Goal: Book appointment/travel/reservation

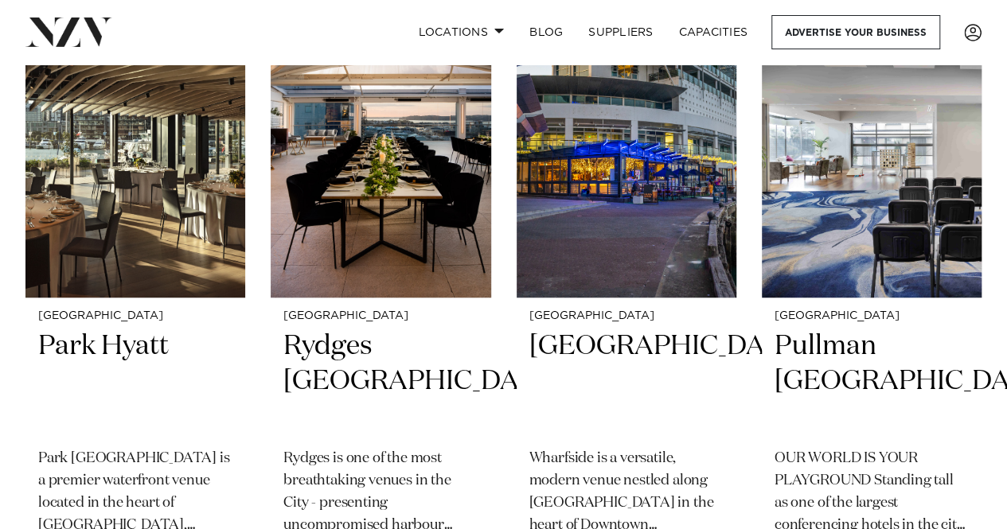
scroll to position [396, 0]
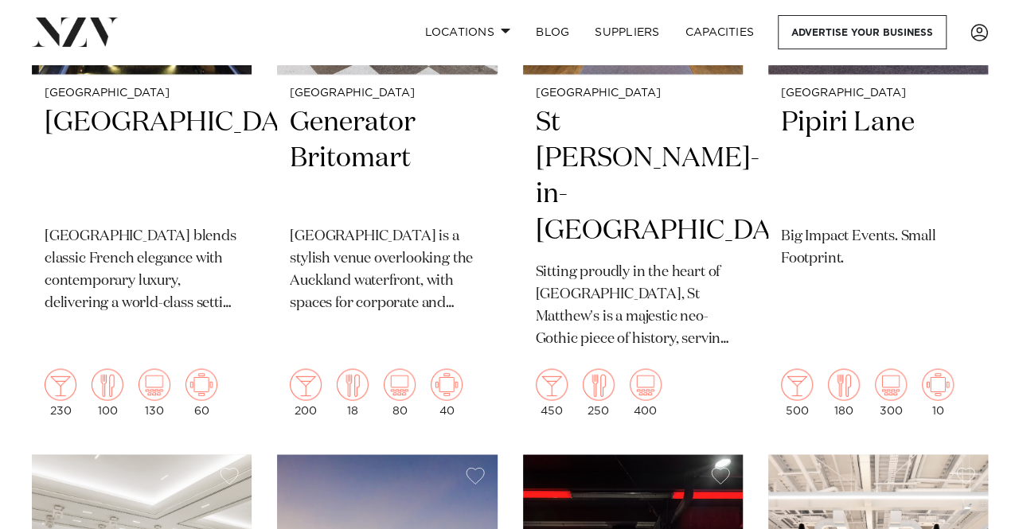
scroll to position [0, 0]
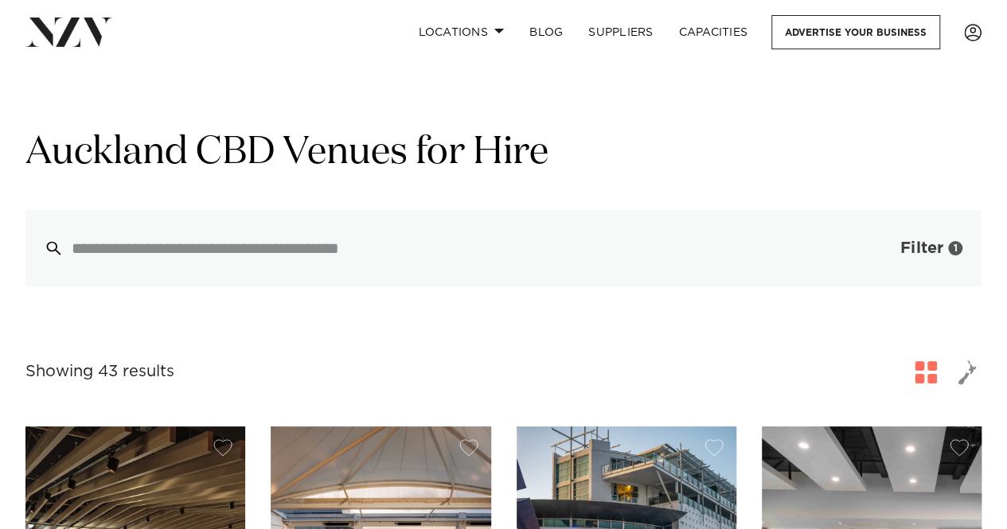
click at [924, 239] on button "Filter 1" at bounding box center [915, 248] width 132 height 76
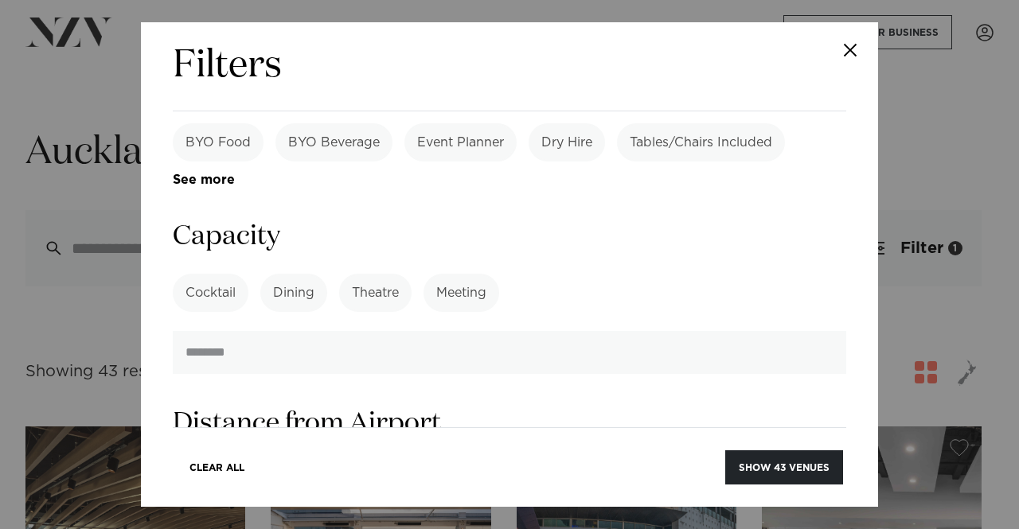
scroll to position [1218, 0]
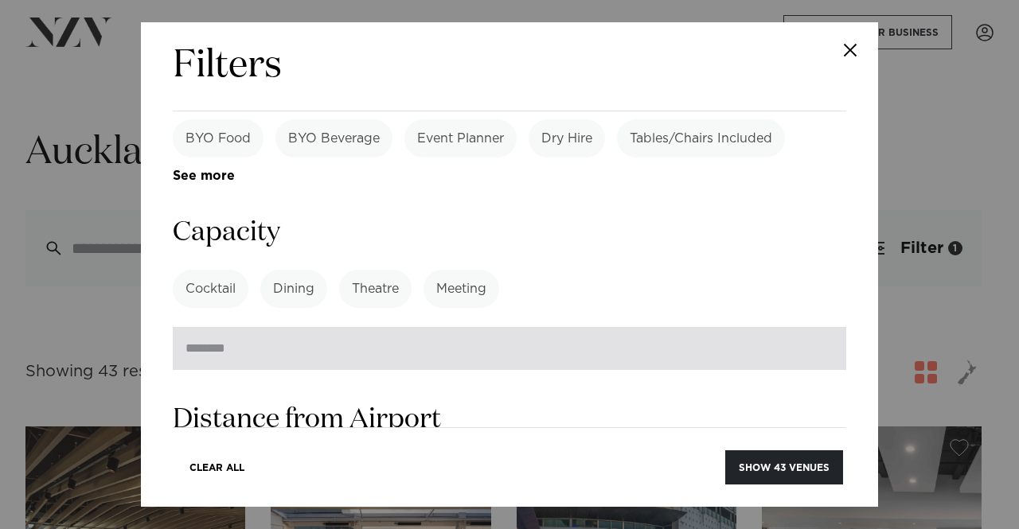
click at [592, 327] on input "number" at bounding box center [510, 348] width 674 height 43
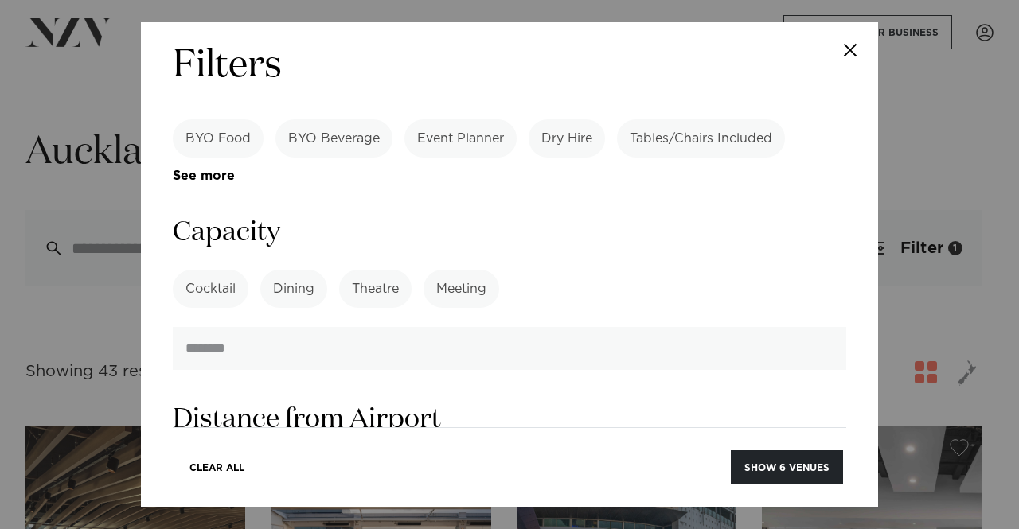
type input "***"
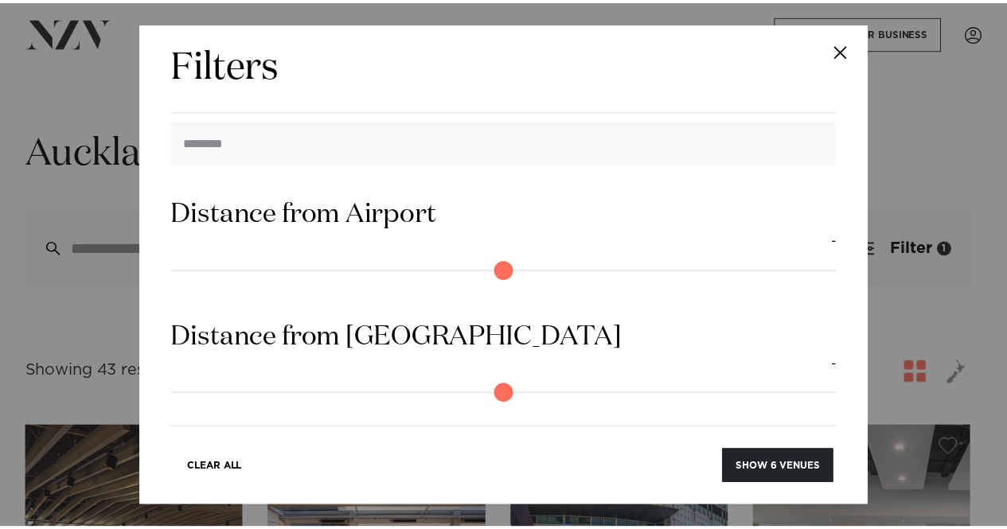
scroll to position [1438, 0]
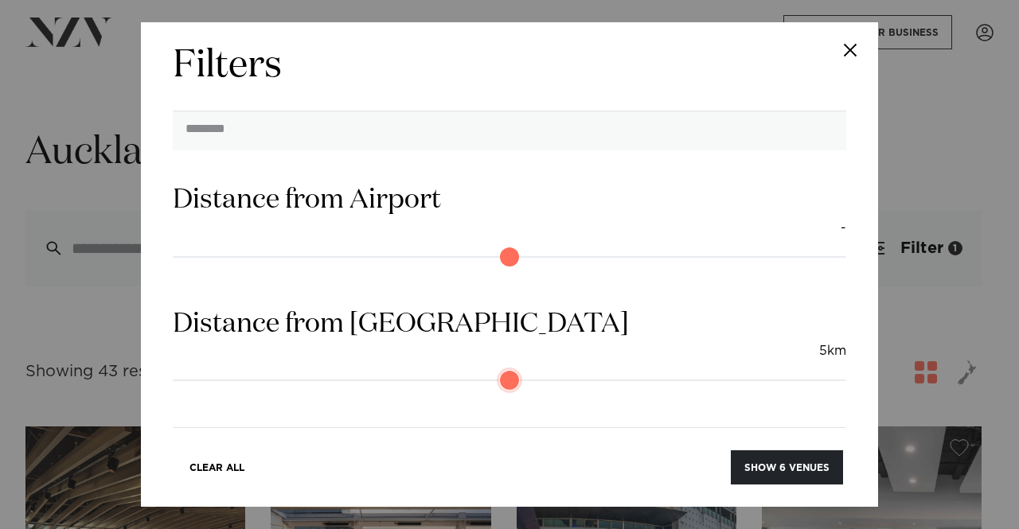
drag, startPoint x: 193, startPoint y: 257, endPoint x: 215, endPoint y: 257, distance: 22.3
type input "*"
click at [215, 368] on input "range" at bounding box center [510, 380] width 674 height 25
click at [791, 472] on button "Show 6 venues" at bounding box center [787, 468] width 112 height 34
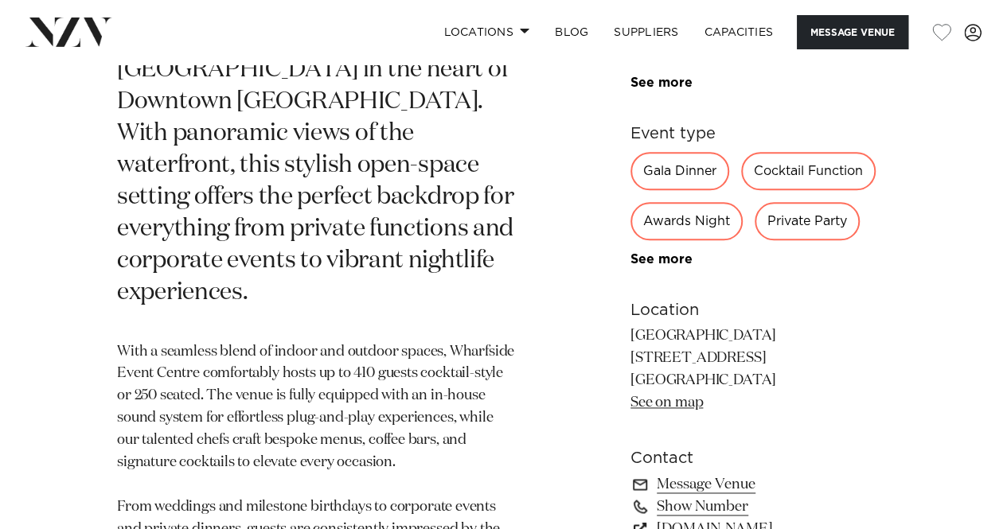
scroll to position [982, 0]
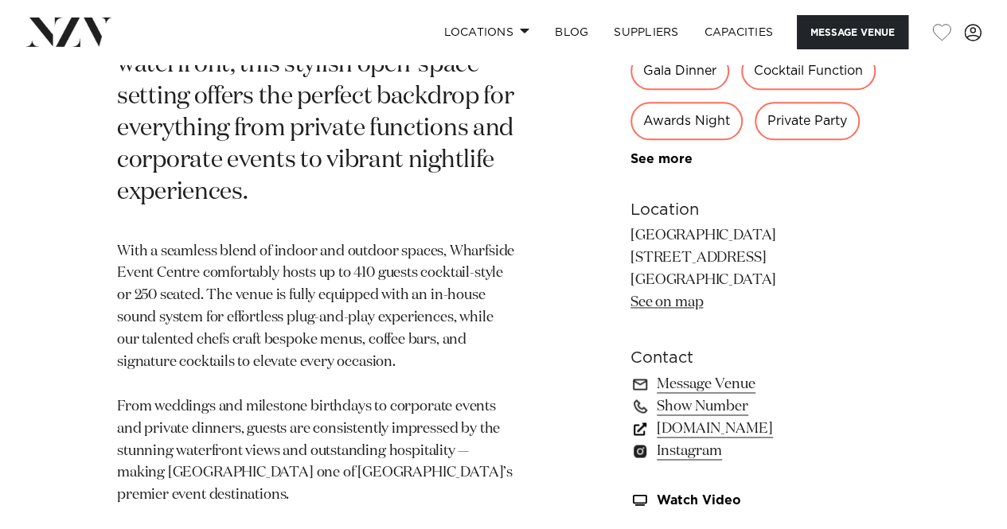
click at [719, 417] on link "nzvenues.co.nz" at bounding box center [761, 428] width 260 height 22
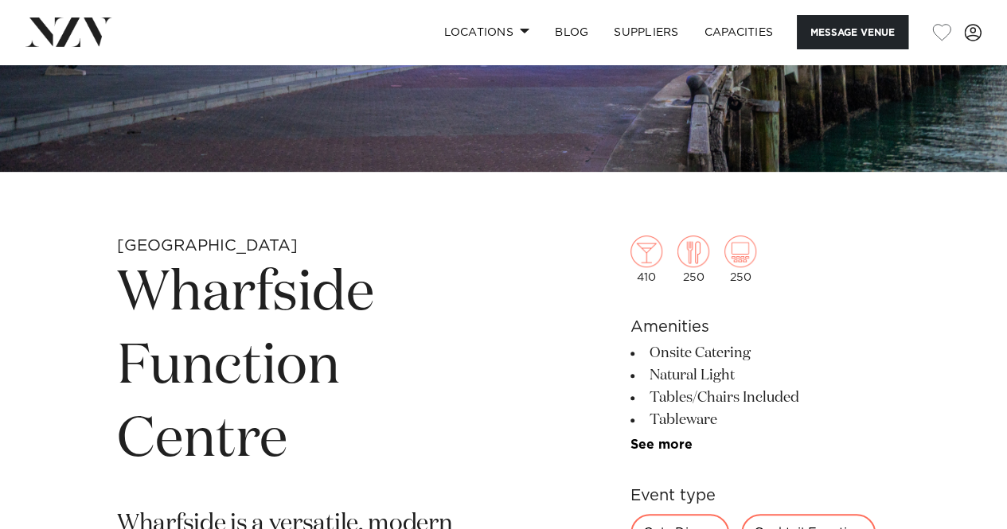
scroll to position [210, 0]
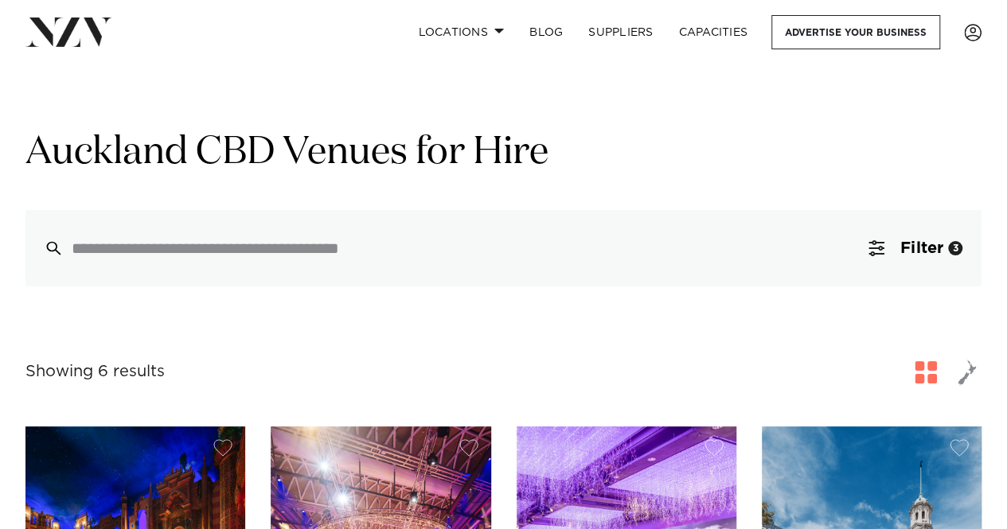
click at [924, 256] on span "Filter" at bounding box center [921, 248] width 43 height 16
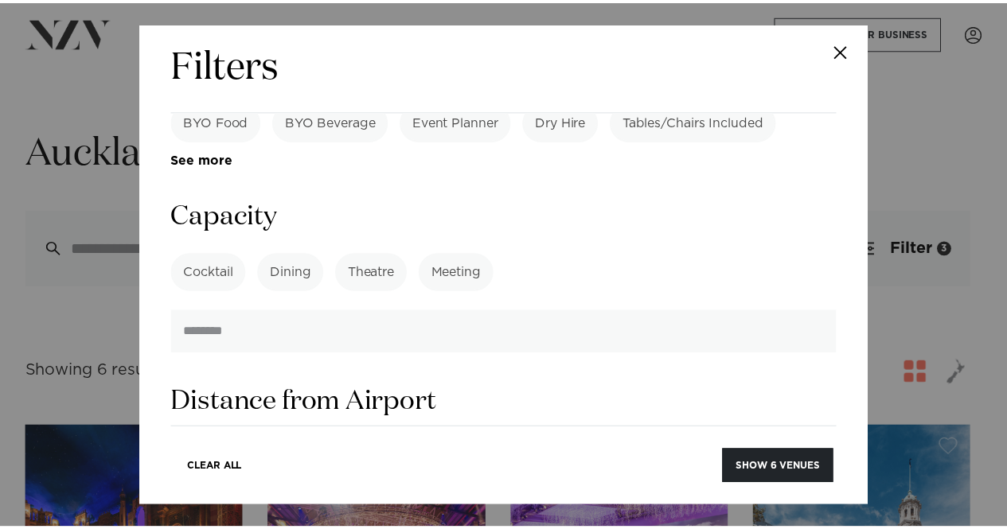
scroll to position [1238, 0]
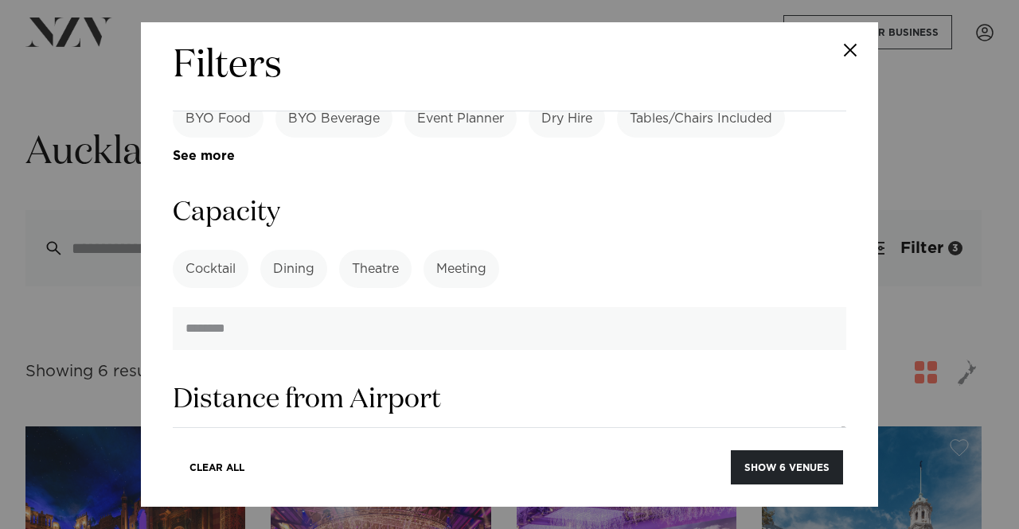
click at [226, 250] on label "Cocktail" at bounding box center [211, 269] width 76 height 38
click at [774, 458] on button "Show 33 venues" at bounding box center [784, 468] width 117 height 34
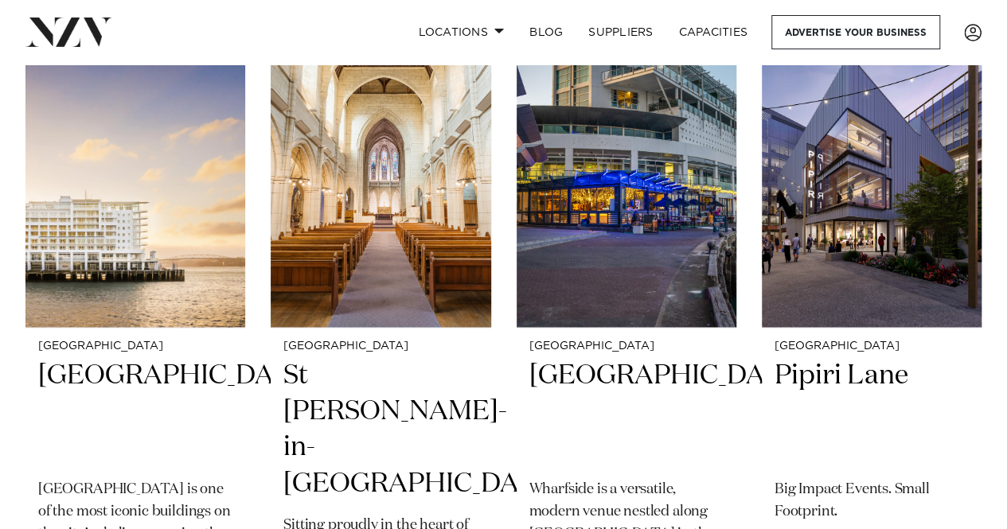
scroll to position [1042, 0]
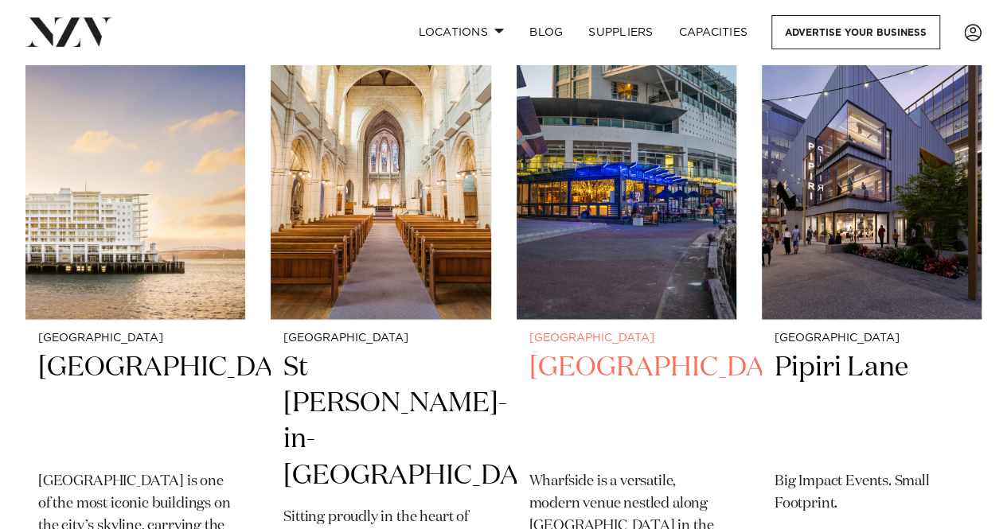
click at [607, 411] on h2 "[GEOGRAPHIC_DATA]" at bounding box center [626, 403] width 194 height 107
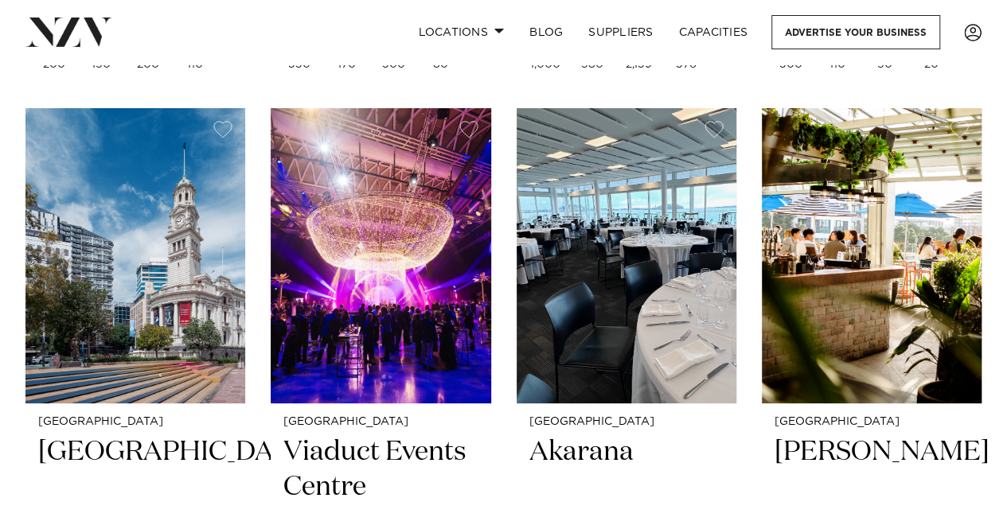
scroll to position [2929, 0]
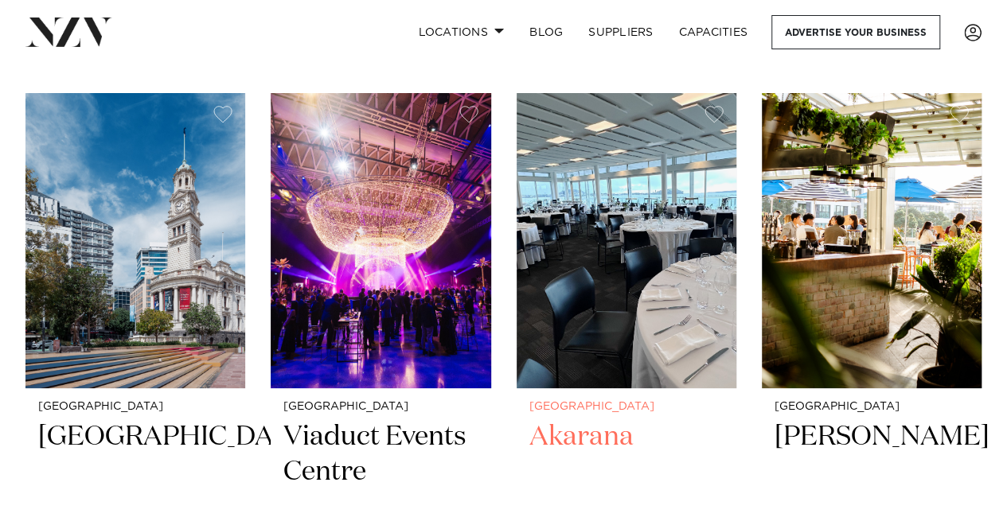
click at [597, 295] on img at bounding box center [627, 240] width 220 height 295
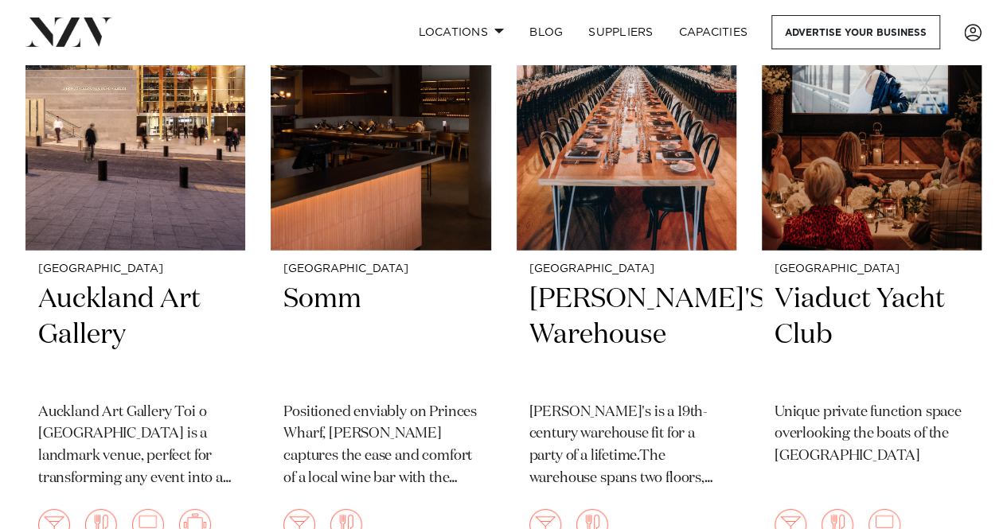
scroll to position [4886, 0]
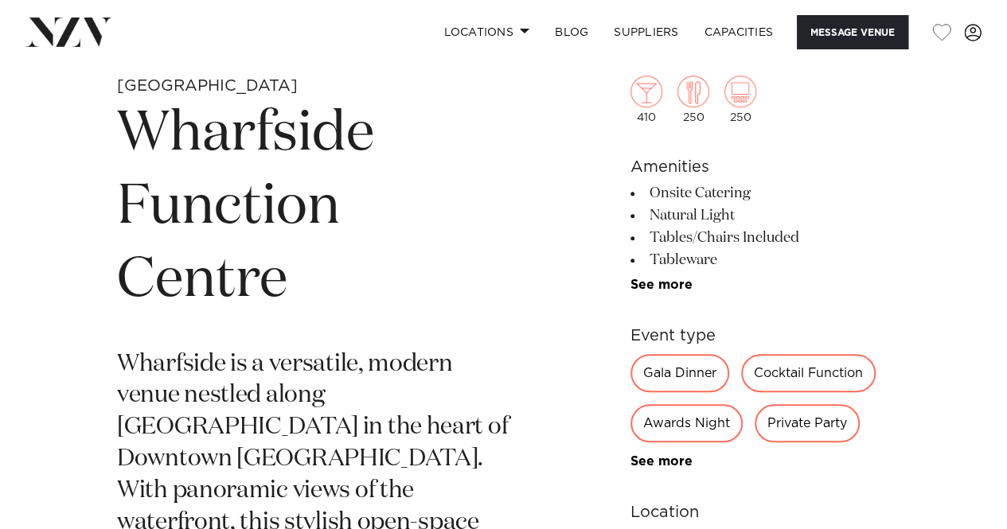
scroll to position [576, 0]
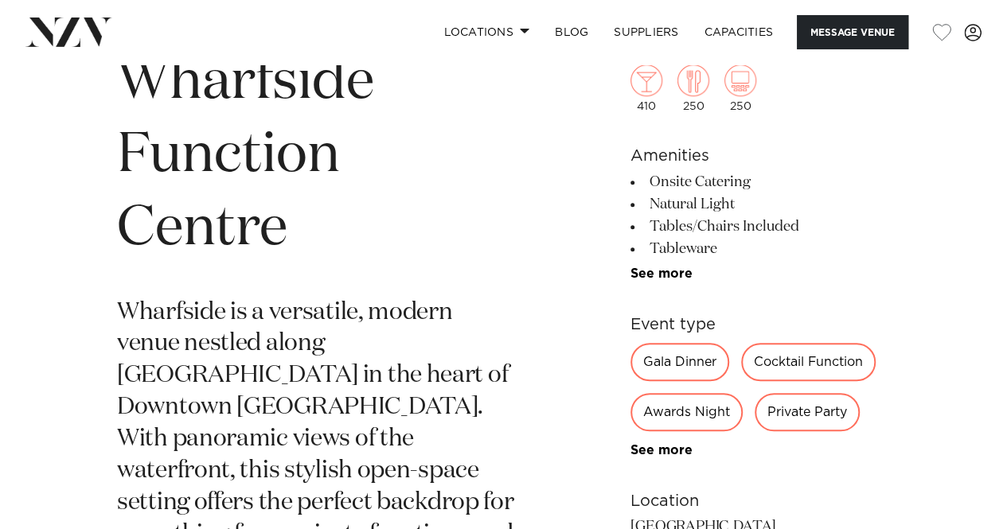
click at [642, 260] on ul "Onsite Catering Natural Light Tables/Chairs Included Tableware AV Equipment All…" at bounding box center [761, 226] width 260 height 110
click at [642, 264] on ul "Onsite Catering Natural Light Tables/Chairs Included Tableware AV Equipment All…" at bounding box center [761, 226] width 260 height 110
click at [641, 268] on link "See more" at bounding box center [693, 274] width 124 height 13
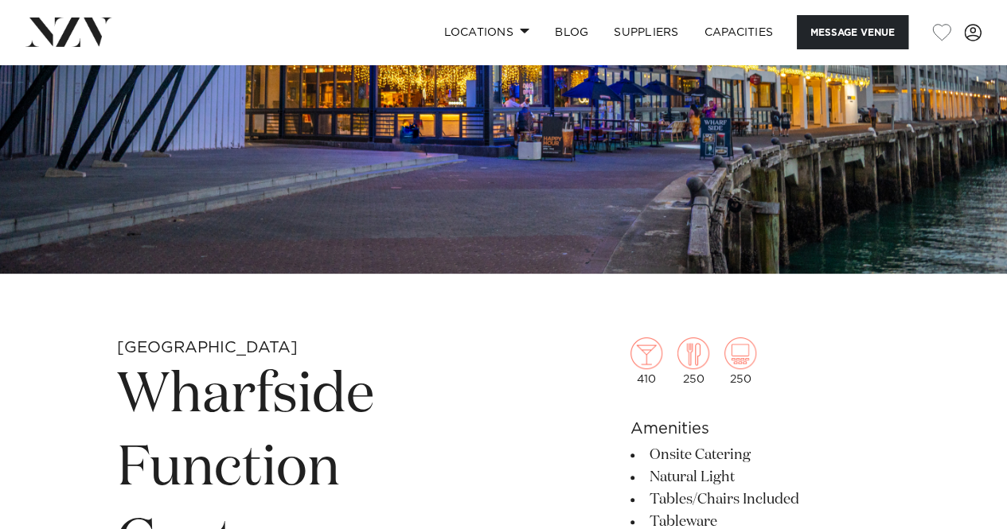
scroll to position [271, 0]
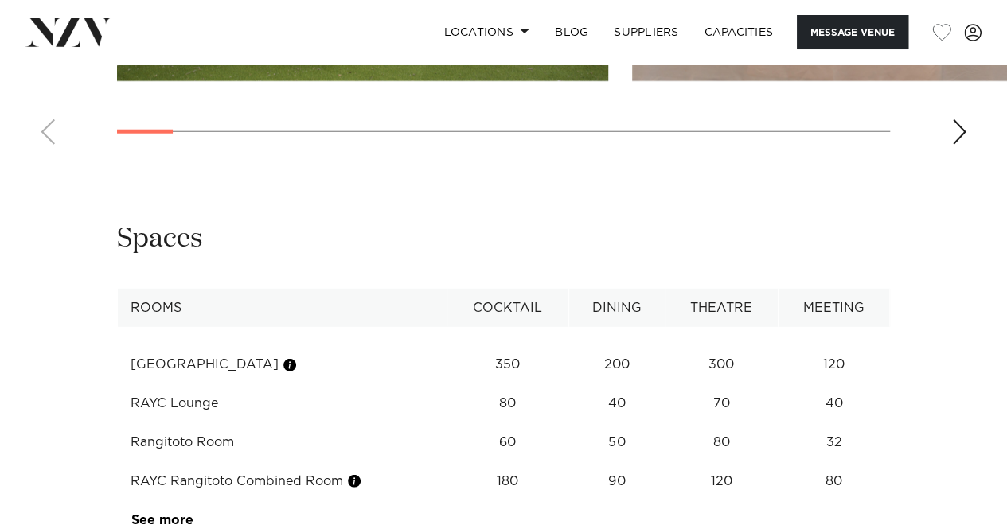
scroll to position [2064, 0]
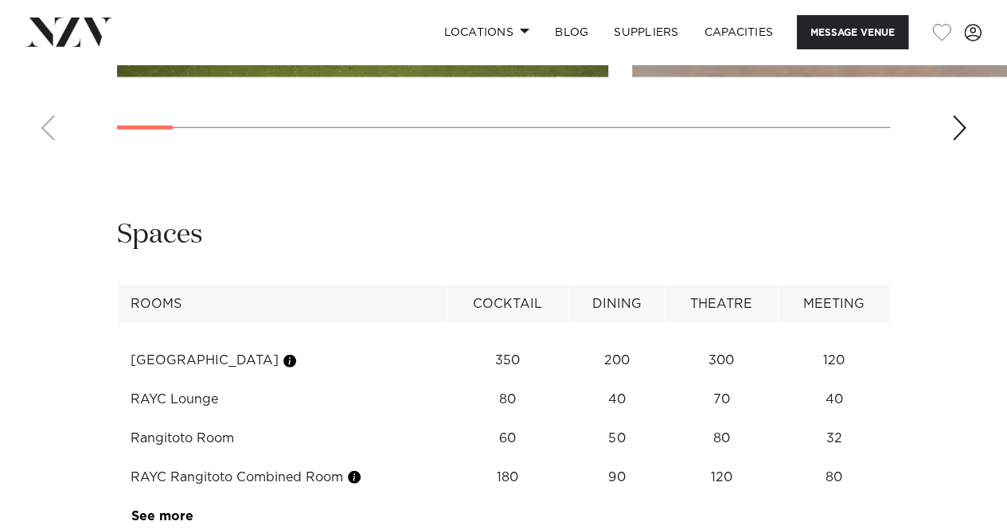
click at [959, 141] on div "Next slide" at bounding box center [959, 127] width 16 height 25
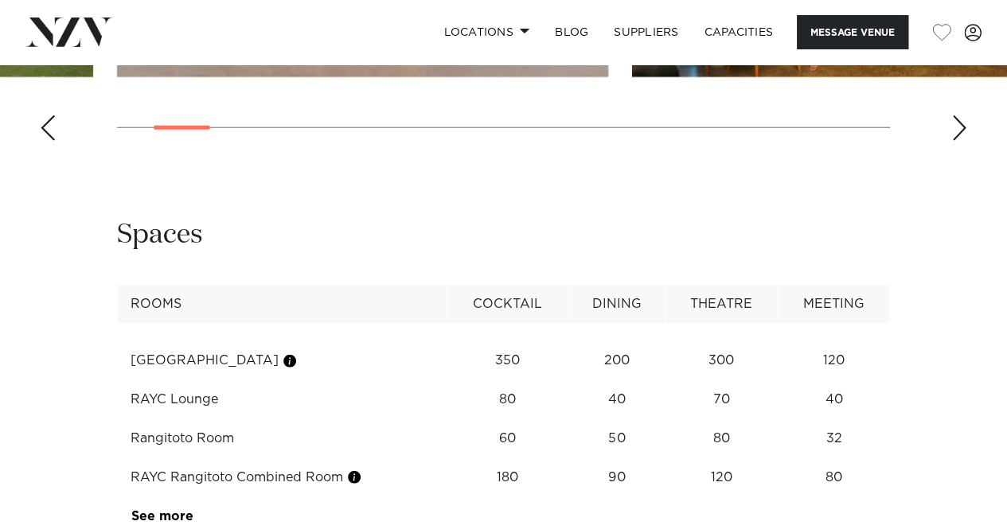
click at [959, 141] on div "Next slide" at bounding box center [959, 127] width 16 height 25
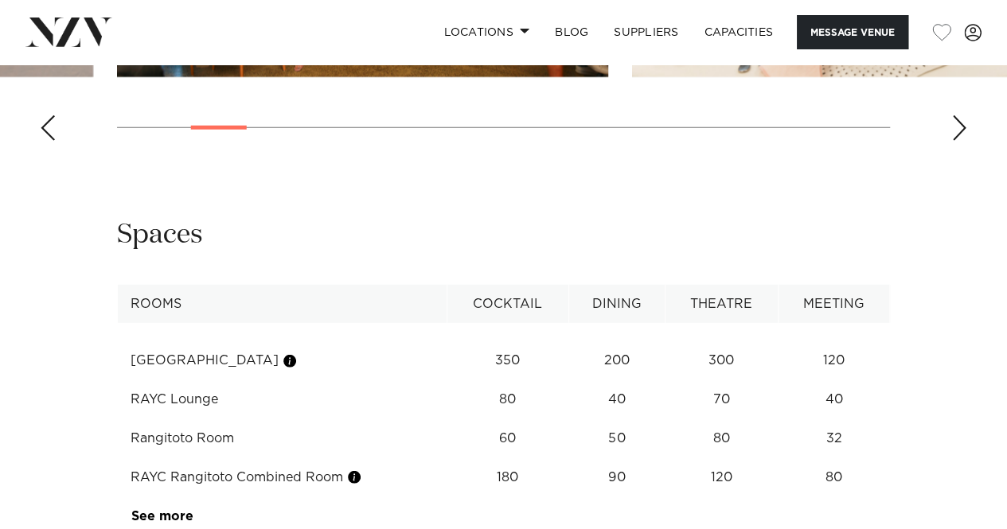
click at [959, 141] on div "Next slide" at bounding box center [959, 127] width 16 height 25
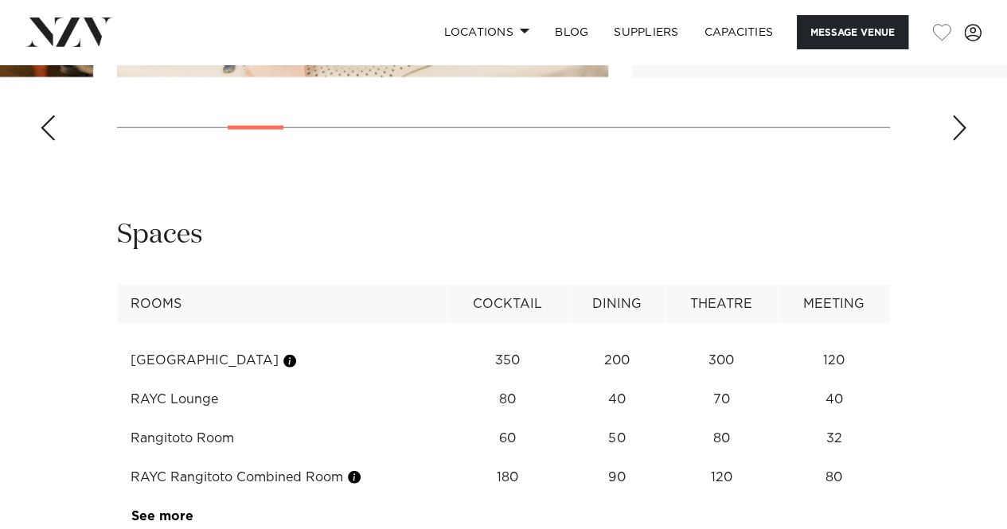
click at [959, 141] on div "Next slide" at bounding box center [959, 127] width 16 height 25
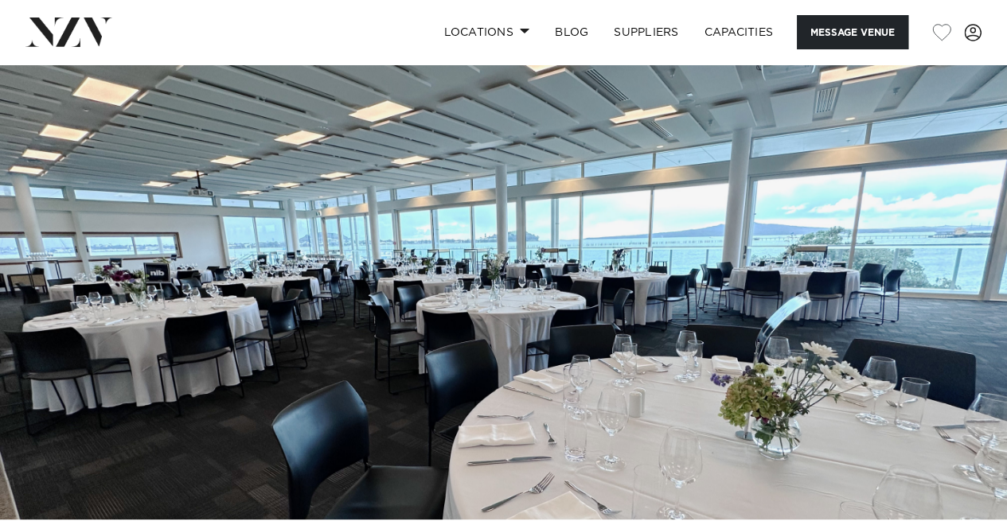
scroll to position [0, 0]
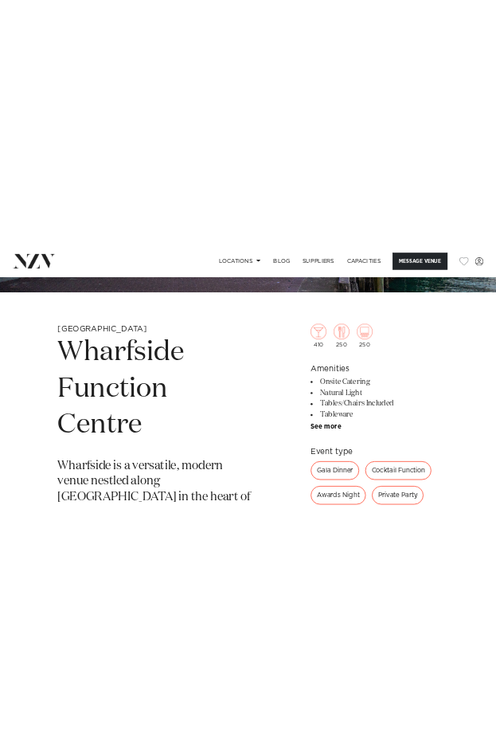
scroll to position [449, 0]
